Goal: Find specific page/section: Find specific page/section

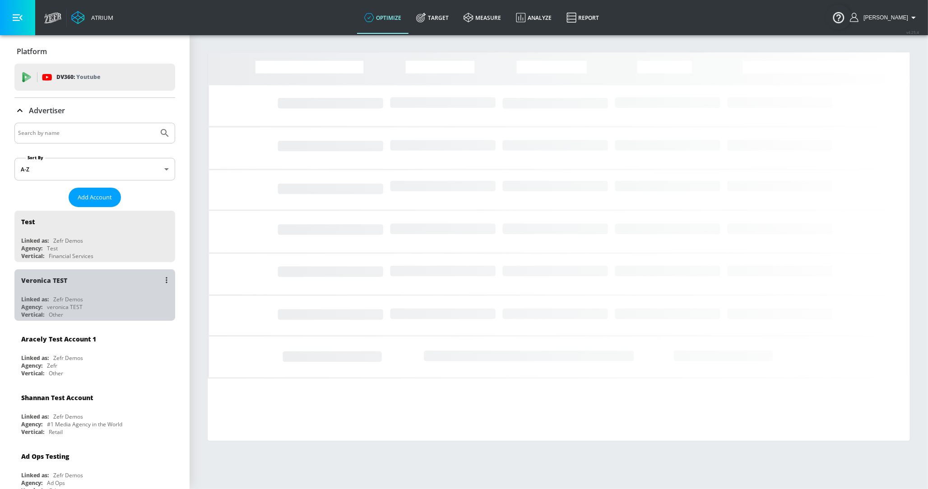
click at [55, 270] on div "Veronica TEST" at bounding box center [97, 281] width 152 height 22
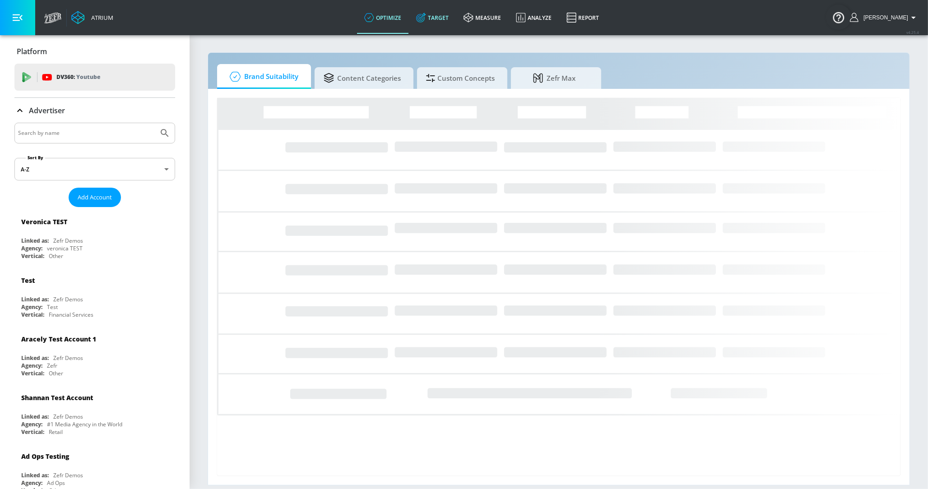
click at [440, 16] on link "Target" at bounding box center [432, 17] width 47 height 33
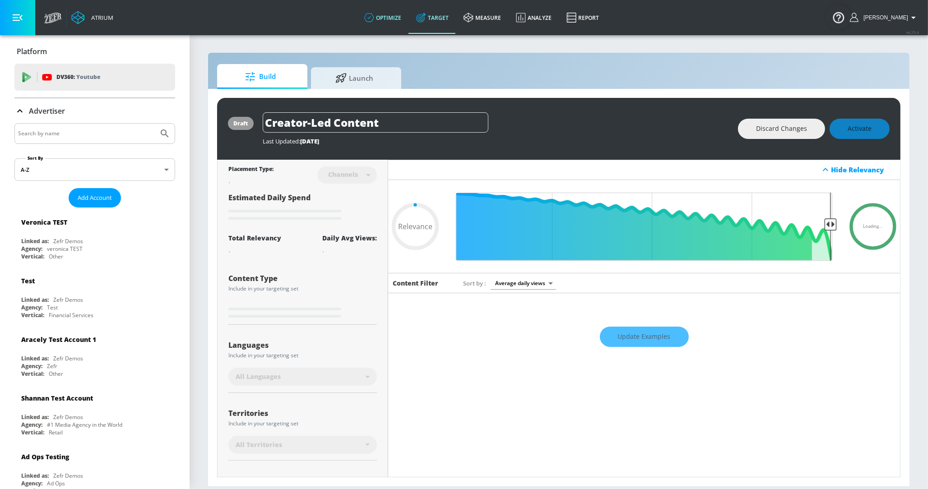
type input "0.05"
click at [391, 25] on link "optimize" at bounding box center [383, 17] width 52 height 33
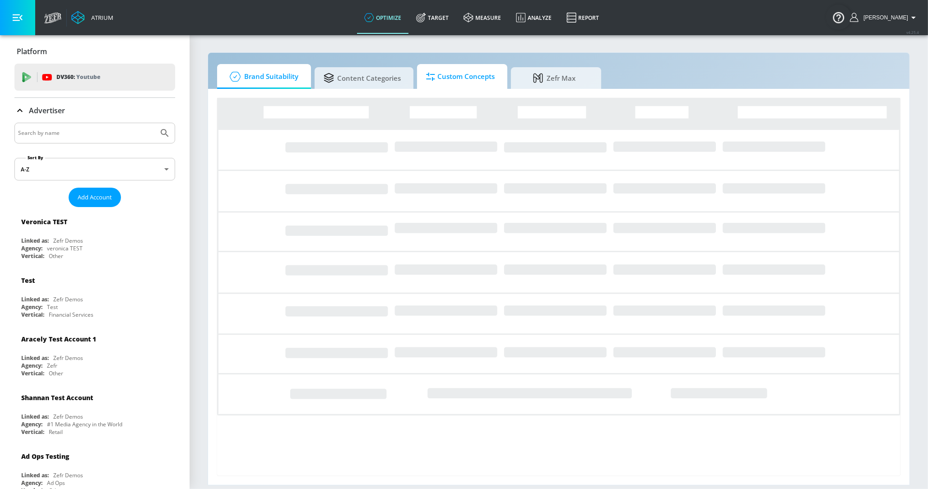
click at [456, 85] on span "Custom Concepts" at bounding box center [460, 77] width 69 height 22
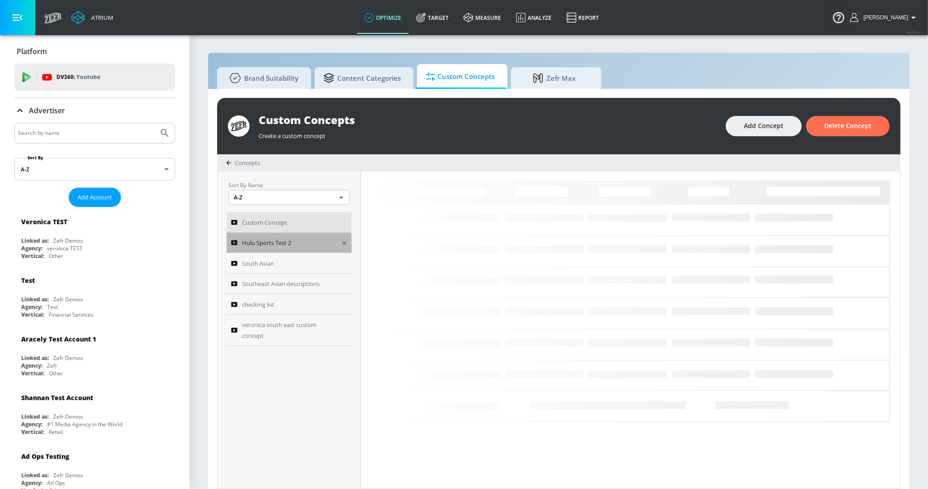
click at [325, 242] on div "Hulu Sports Test 2" at bounding box center [283, 242] width 104 height 11
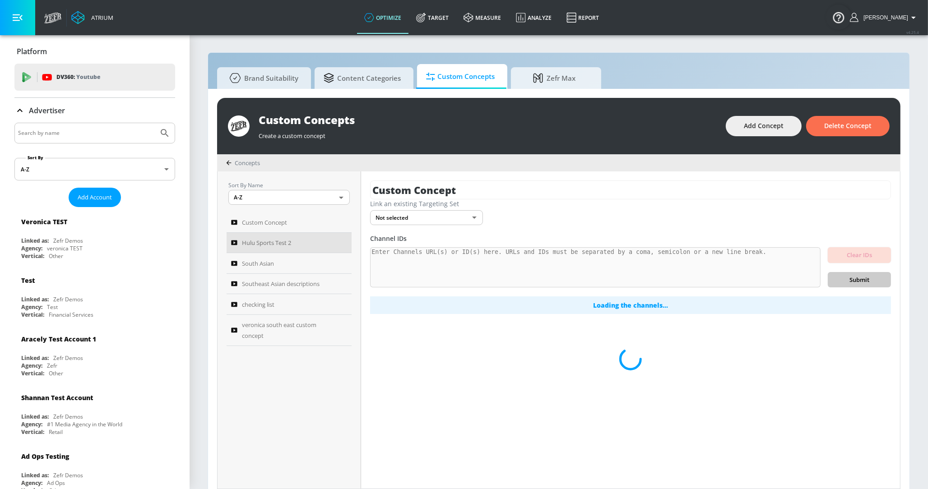
scroll to position [9, 0]
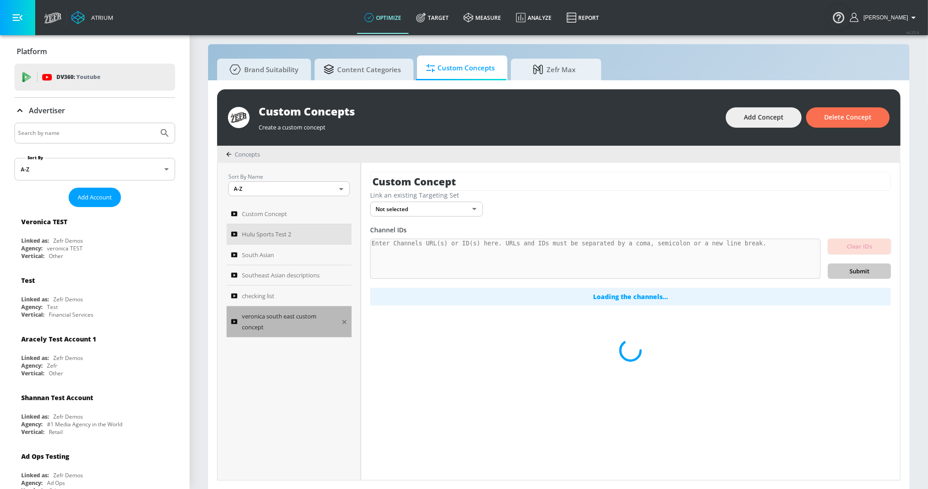
click at [304, 311] on span "veronica south east custom concept" at bounding box center [288, 322] width 93 height 22
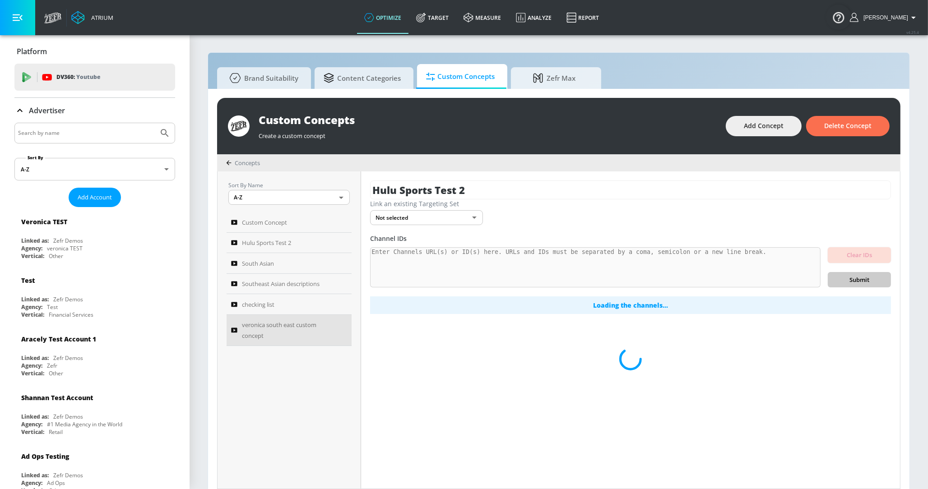
click at [241, 157] on div "Concepts" at bounding box center [559, 162] width 684 height 17
type input "veronica south east custom concept"
click at [243, 162] on span "Concepts" at bounding box center [247, 163] width 25 height 8
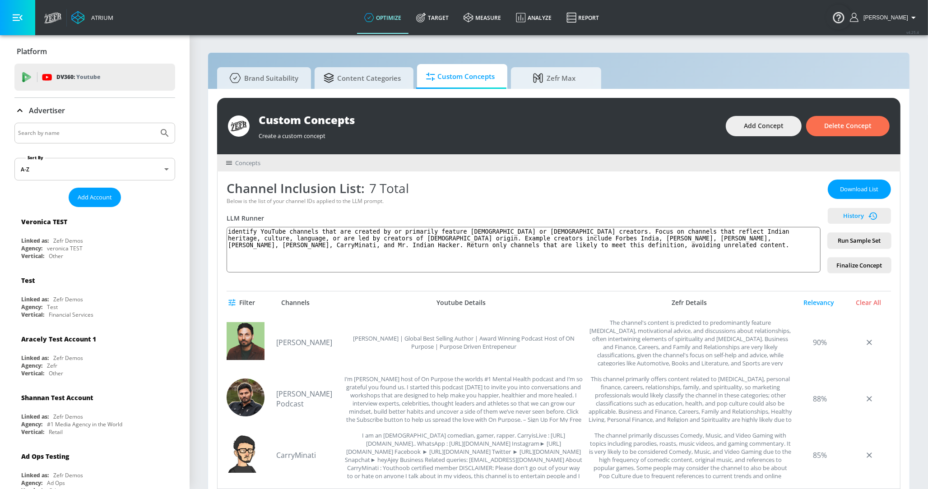
click at [859, 219] on span "History" at bounding box center [860, 216] width 56 height 10
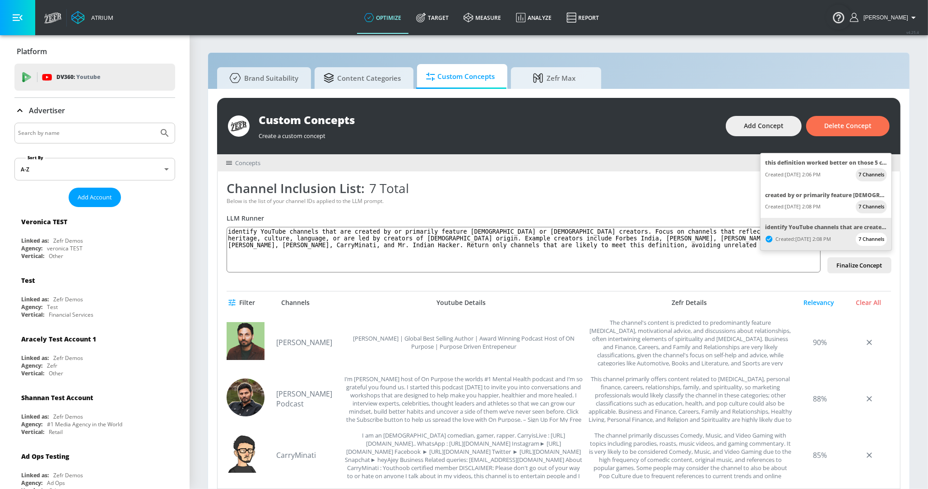
click at [85, 132] on div at bounding box center [464, 244] width 928 height 489
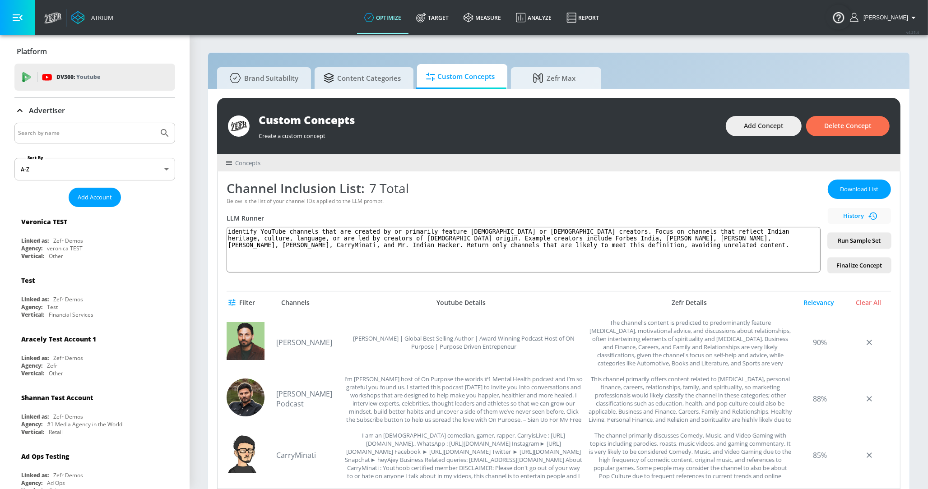
click at [80, 129] on input "Search by name" at bounding box center [86, 133] width 137 height 12
type input "[PERSON_NAME]"
click at [163, 128] on icon "Submit Search" at bounding box center [164, 133] width 11 height 11
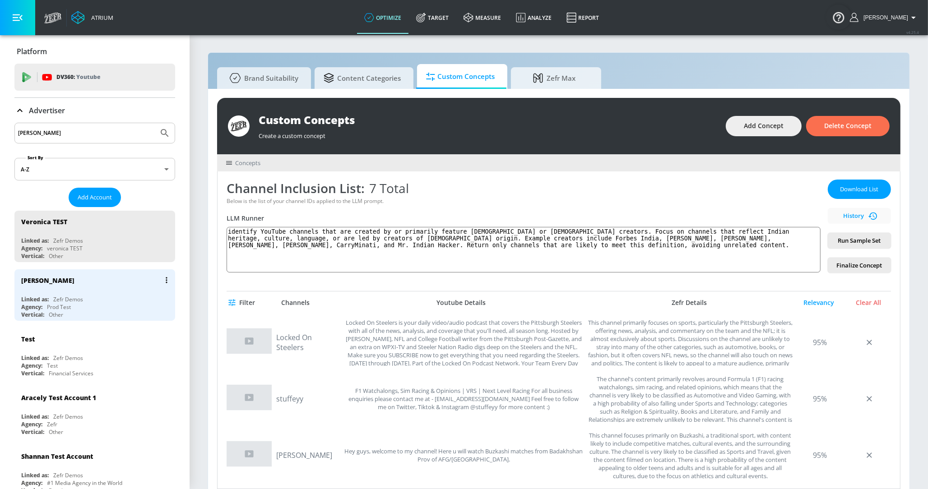
click at [84, 272] on div "[PERSON_NAME]" at bounding box center [97, 281] width 152 height 22
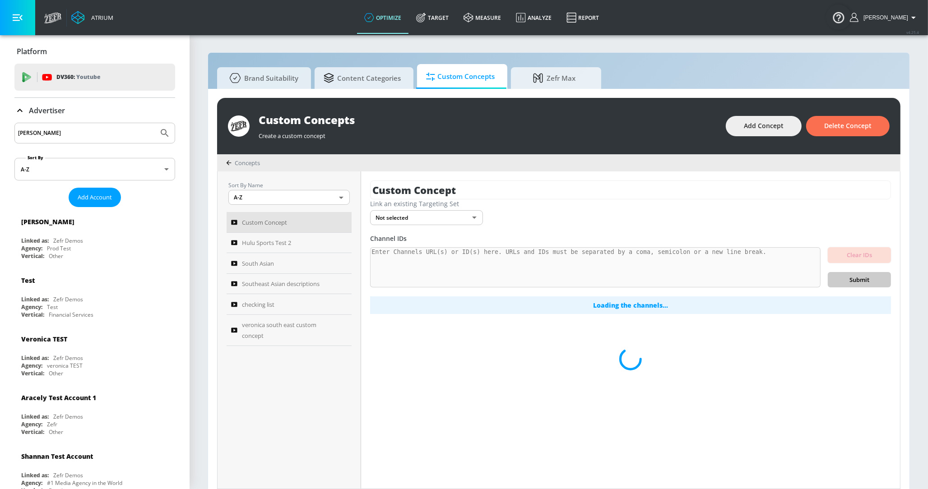
click at [382, 89] on div "Custom Concepts Create a custom concept Add Concept Delete Concept Concepts Sor…" at bounding box center [559, 294] width 702 height 410
